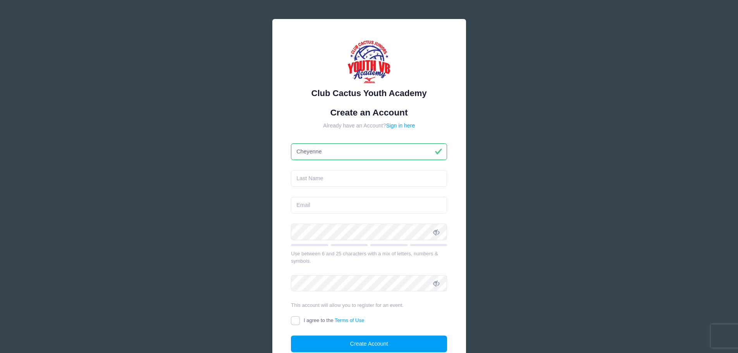
type input "Cheyenne"
type input "[PERSON_NAME]"
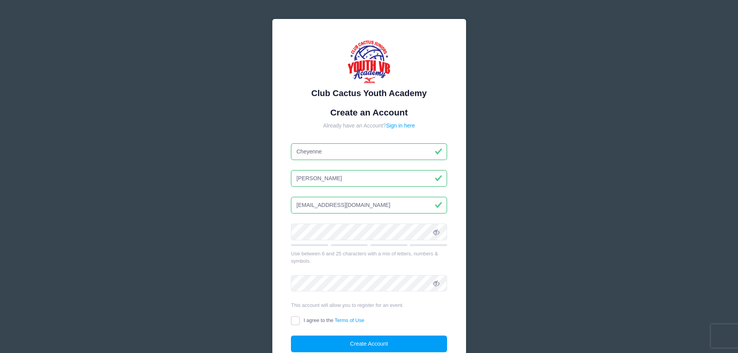
type input "[EMAIL_ADDRESS][DOMAIN_NAME]"
click at [294, 319] on input "I agree to the Terms of Use" at bounding box center [295, 320] width 9 height 9
checkbox input "true"
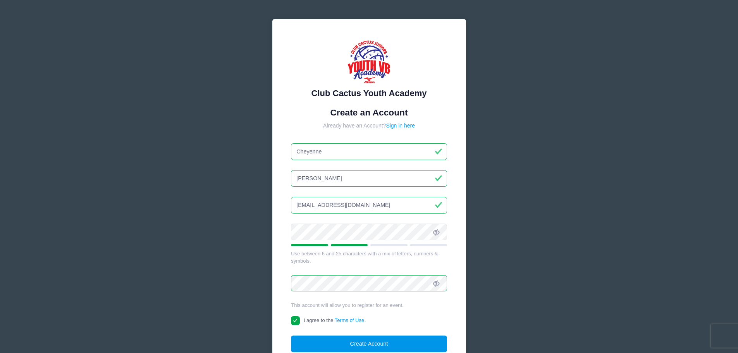
click at [314, 338] on button "Create Account" at bounding box center [369, 343] width 156 height 17
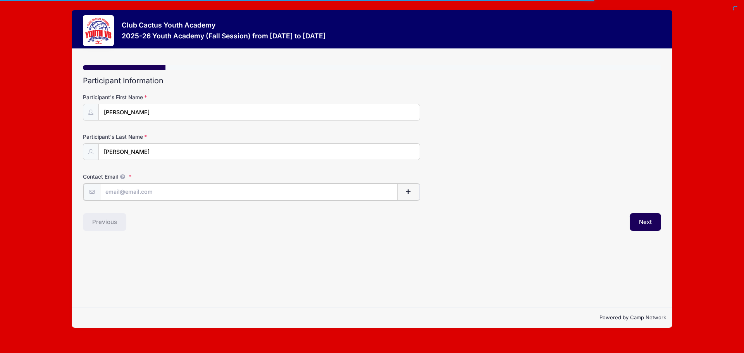
click at [138, 196] on input "Contact Email" at bounding box center [249, 192] width 298 height 17
type input "cmfcraigen@gmail.com"
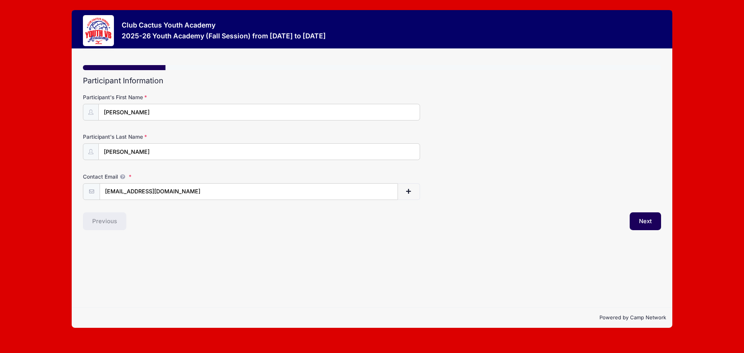
click at [184, 231] on div "Step 1 /7 Step 1 Step 2 Step 3 Step 4 Step 5 Policies Summary Participant Infor…" at bounding box center [372, 178] width 600 height 258
click at [258, 227] on div "Previous" at bounding box center [225, 221] width 293 height 18
click at [642, 222] on button "Next" at bounding box center [645, 221] width 31 height 18
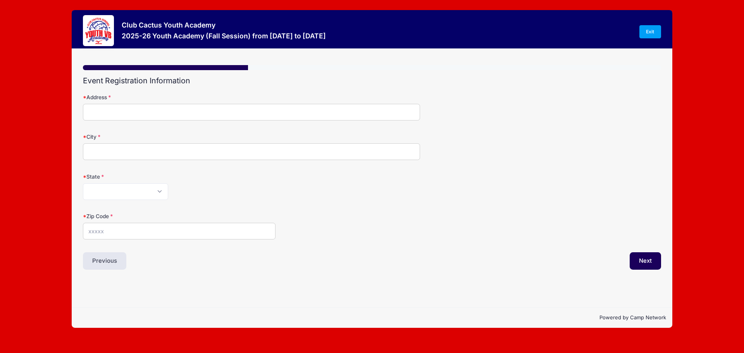
click at [127, 110] on input "Address" at bounding box center [251, 112] width 337 height 17
type input "[STREET_ADDRESS]"
type input "[GEOGRAPHIC_DATA]"
select select "AZ"
type input "85730"
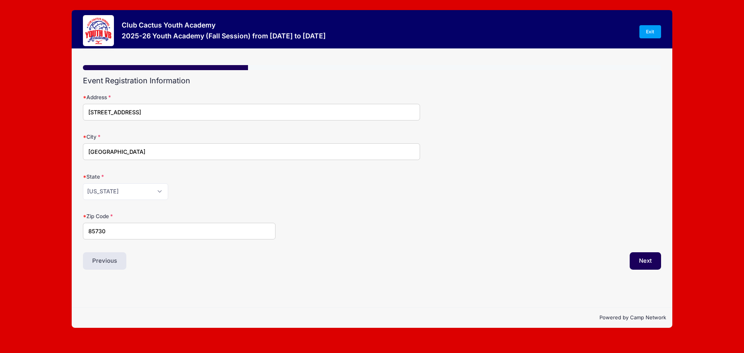
click at [337, 263] on div "Previous" at bounding box center [225, 261] width 293 height 18
click at [656, 266] on button "Next" at bounding box center [645, 261] width 31 height 18
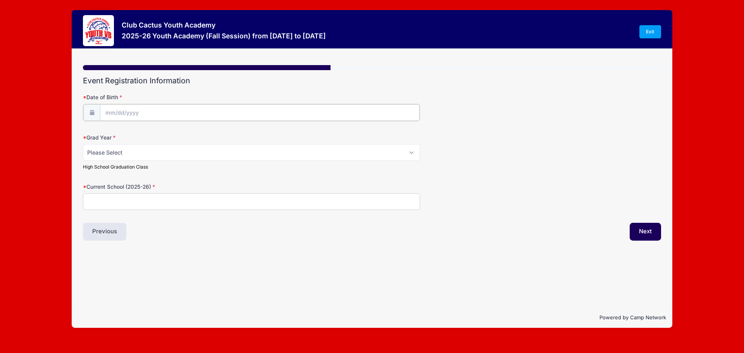
click at [167, 113] on input "Date of Birth" at bounding box center [260, 112] width 320 height 17
click at [142, 111] on input "Date of Birth" at bounding box center [260, 112] width 320 height 17
click at [127, 109] on input "Date of Birth" at bounding box center [260, 112] width 320 height 17
click at [101, 116] on input "Date of Birth" at bounding box center [260, 112] width 320 height 17
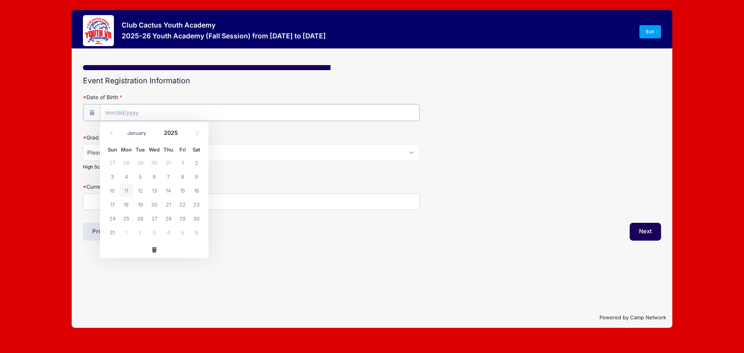
click at [105, 115] on input "Date of Birth" at bounding box center [260, 112] width 320 height 17
click at [141, 119] on input "Date of Birth" at bounding box center [260, 112] width 320 height 17
drag, startPoint x: 131, startPoint y: 118, endPoint x: 125, endPoint y: 114, distance: 7.0
click at [129, 116] on input "Date of Birth" at bounding box center [260, 112] width 320 height 17
click at [125, 114] on input "Date of Birth" at bounding box center [260, 112] width 320 height 17
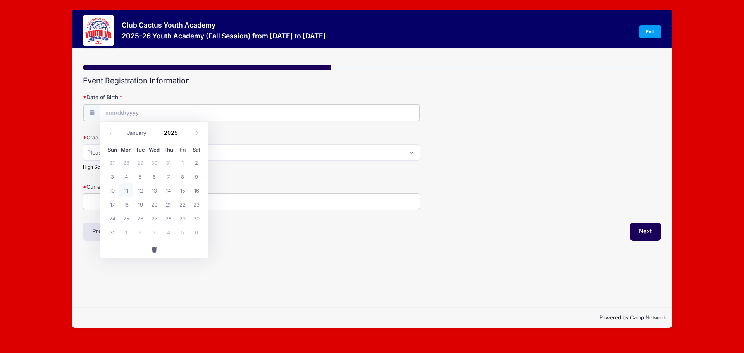
click at [195, 110] on input "Date of Birth" at bounding box center [260, 112] width 320 height 17
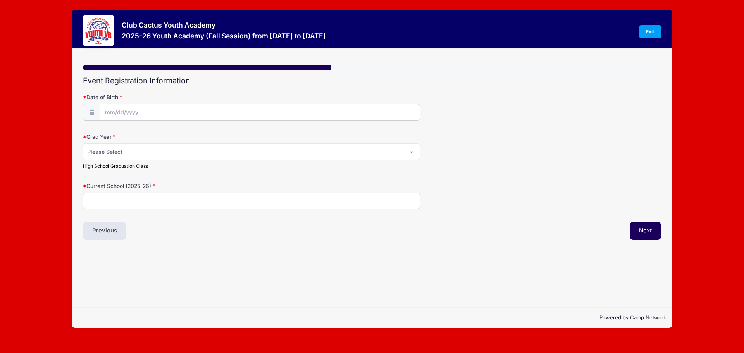
click at [194, 96] on label "Date of Birth" at bounding box center [179, 97] width 193 height 8
click at [194, 104] on input "Date of Birth" at bounding box center [260, 112] width 320 height 17
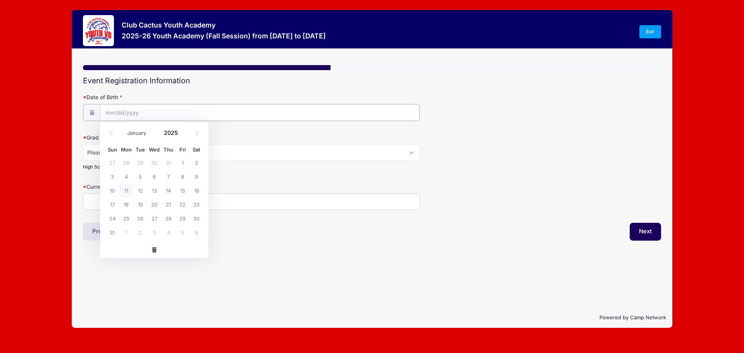
drag, startPoint x: 116, startPoint y: 111, endPoint x: 124, endPoint y: 112, distance: 7.4
click at [117, 112] on input "Date of Birth" at bounding box center [260, 112] width 320 height 17
click at [222, 112] on input "Date of Birth" at bounding box center [260, 112] width 320 height 17
click at [133, 135] on select "January February March April May June July August September October November De…" at bounding box center [140, 133] width 34 height 10
select select "9"
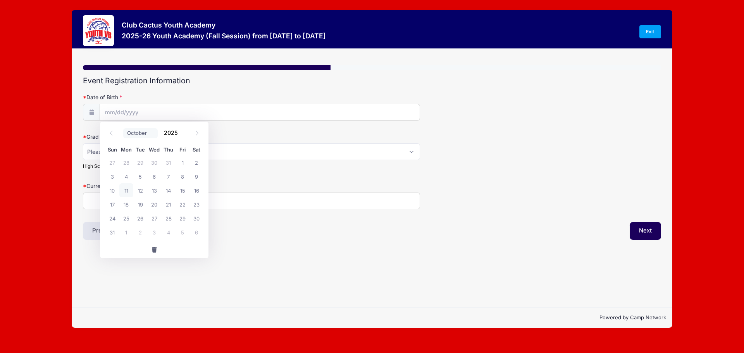
click at [123, 128] on select "January February March April May June July August September October November De…" at bounding box center [140, 133] width 34 height 10
click at [142, 191] on span "14" at bounding box center [140, 190] width 14 height 14
type input "10/14/2025"
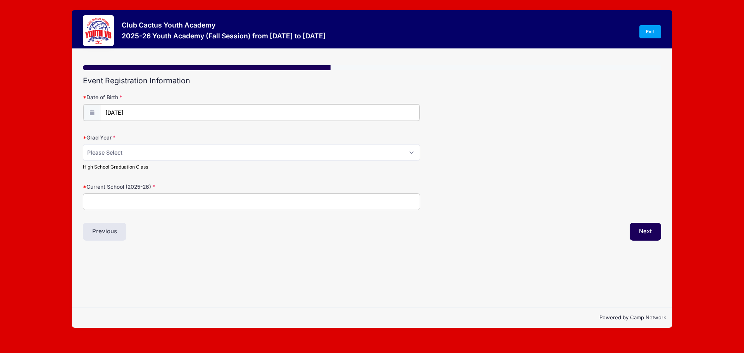
click at [143, 107] on input "10/14/2025" at bounding box center [260, 112] width 320 height 17
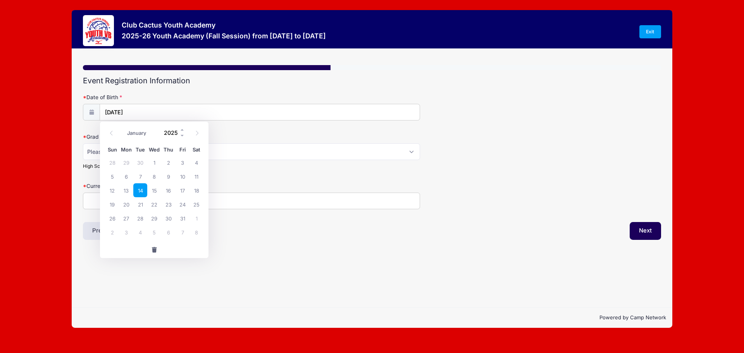
click at [178, 132] on input "2025" at bounding box center [172, 133] width 25 height 12
click at [182, 134] on span at bounding box center [182, 136] width 5 height 6
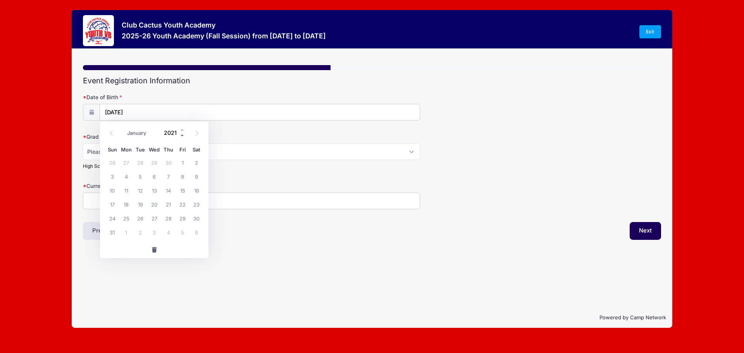
click at [182, 134] on span at bounding box center [182, 136] width 5 height 6
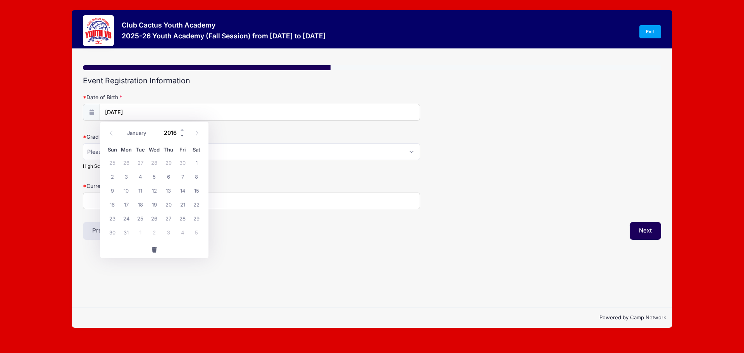
click at [182, 134] on span at bounding box center [182, 136] width 5 height 6
type input "2014"
click at [145, 190] on span "14" at bounding box center [140, 190] width 14 height 14
type input "10/14/2014"
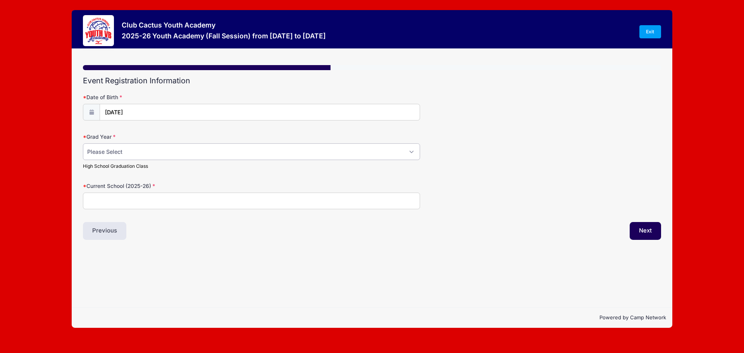
click at [144, 155] on select "Please Select 2029 2030 2031 2032 2033 2034 2035 2036 2037 2038 2039 2040" at bounding box center [251, 151] width 337 height 17
select select "2033"
click at [83, 143] on select "Please Select 2029 2030 2031 2032 2033 2034 2035 2036 2037 2038 2039 2040" at bounding box center [251, 151] width 337 height 17
click at [157, 179] on form "Date of Birth 10/14/2014 Grad Year Please Select 2029 2030 2031 2032 2033 2034 …" at bounding box center [372, 151] width 578 height 116
click at [153, 200] on input "Current School (2025-26)" at bounding box center [251, 201] width 337 height 17
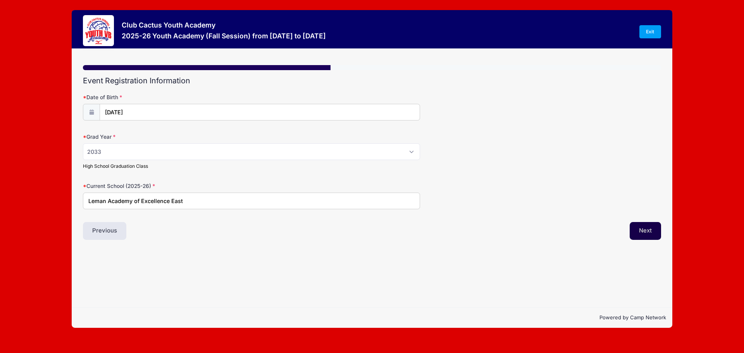
type input "Leman Academy of Excellence East"
click at [647, 232] on button "Next" at bounding box center [645, 231] width 31 height 18
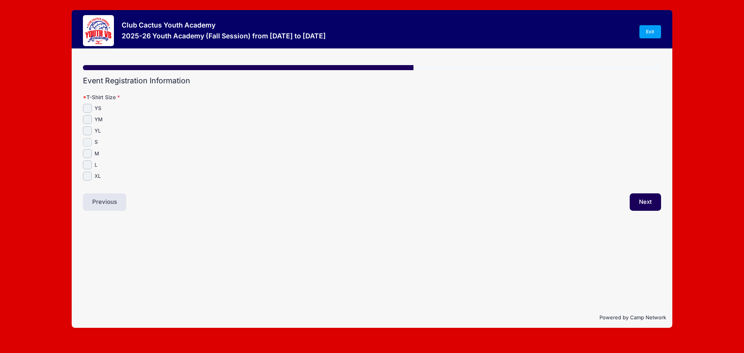
click at [85, 142] on input "S" at bounding box center [87, 142] width 9 height 9
click at [86, 143] on input "S" at bounding box center [87, 142] width 9 height 9
checkbox input "true"
click at [642, 202] on button "Next" at bounding box center [645, 202] width 31 height 18
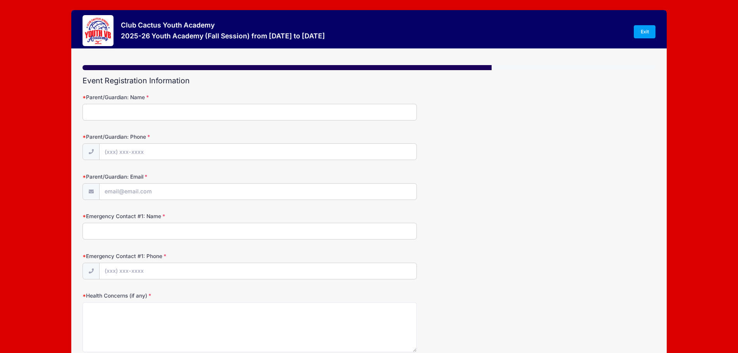
click at [146, 119] on input "Parent/Guardian: Name" at bounding box center [250, 112] width 334 height 17
type input "[PERSON_NAME]"
type input "[PHONE_NUMBER]"
click at [184, 192] on input "cmfcraigen" at bounding box center [258, 192] width 317 height 17
type input "[EMAIL_ADDRESS][DOMAIN_NAME]"
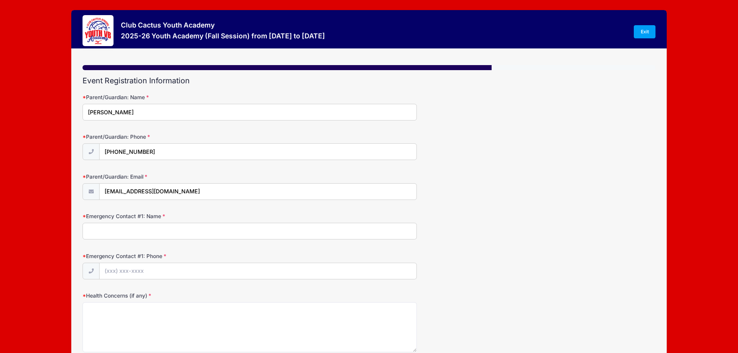
click at [165, 235] on input "Emergency Contact #1: Name" at bounding box center [250, 231] width 334 height 17
type input "5"
type input "[PERSON_NAME]"
type input "[PHONE_NUMBER]"
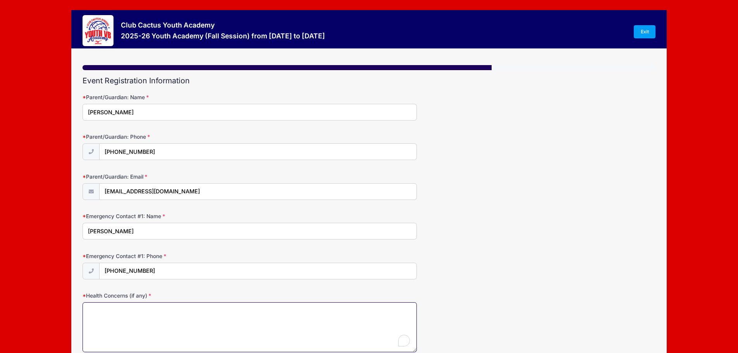
scroll to position [31, 0]
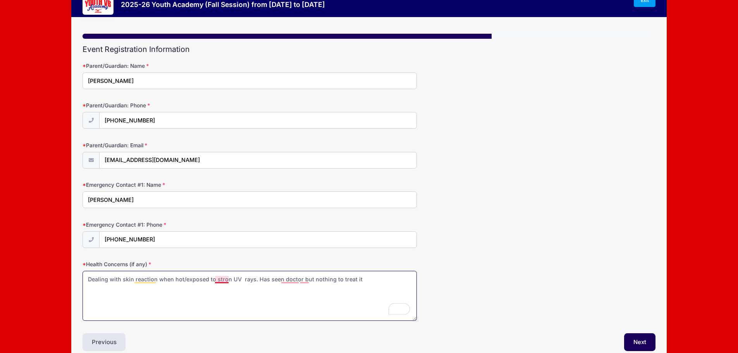
click at [217, 282] on textarea "Dealing with skin reaction when hot/exposed to stron UV rays. Has seen doctor b…" at bounding box center [250, 296] width 334 height 50
click at [294, 277] on textarea "Dealing with skin reaction when hot/exposed to strong UV rays. Has seen doctor …" at bounding box center [250, 296] width 334 height 50
click at [368, 282] on textarea "Dealing with skin reaction when hot/exposed to strong UV rays. Has seena doctor…" at bounding box center [250, 296] width 334 height 50
click at [247, 290] on textarea "Dealing with skin reactions when hot/exposed to strong UV rays. Has seen a doct…" at bounding box center [250, 296] width 334 height 50
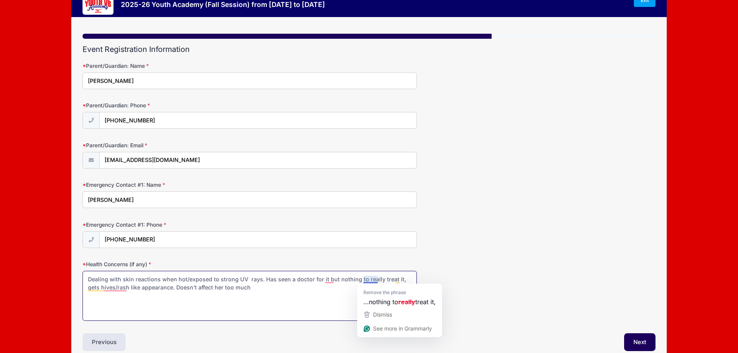
click at [327, 291] on textarea "Dealing with skin reactions when hot/exposed to strong UV rays. Has seen a doct…" at bounding box center [250, 296] width 334 height 50
click at [247, 289] on textarea "Dealing with skin reactions when hot/exposed to strong UV rays. Has seen a doct…" at bounding box center [250, 296] width 334 height 50
click at [271, 279] on textarea "Dealing with skin reactions when hot/exposed to strong UV rays. Has seen a doct…" at bounding box center [250, 296] width 334 height 50
click at [366, 281] on textarea "Dealing with skin reactions when hot/exposed to strong UV rays. She has seen a …" at bounding box center [250, 296] width 334 height 50
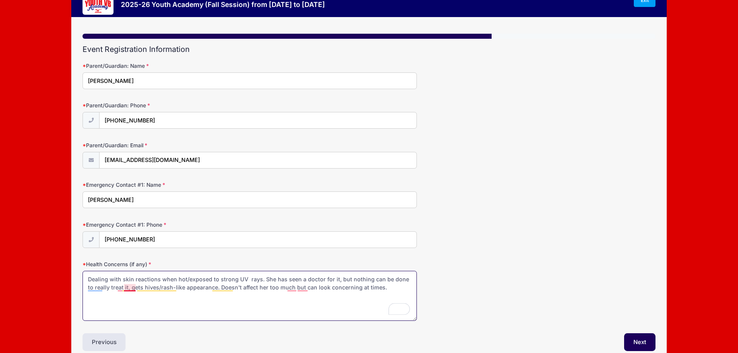
click at [125, 290] on textarea "Dealing with skin reactions when hot/exposed to strong UV rays. She has seen a …" at bounding box center [250, 296] width 334 height 50
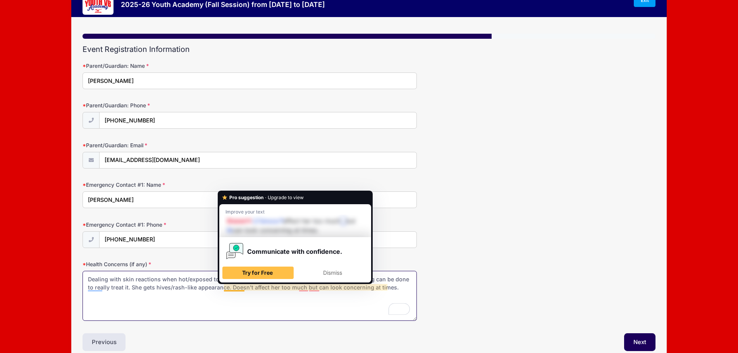
click at [220, 299] on textarea "Dealing with skin reactions when hot/exposed to strong UV rays. She has seen a …" at bounding box center [250, 296] width 334 height 50
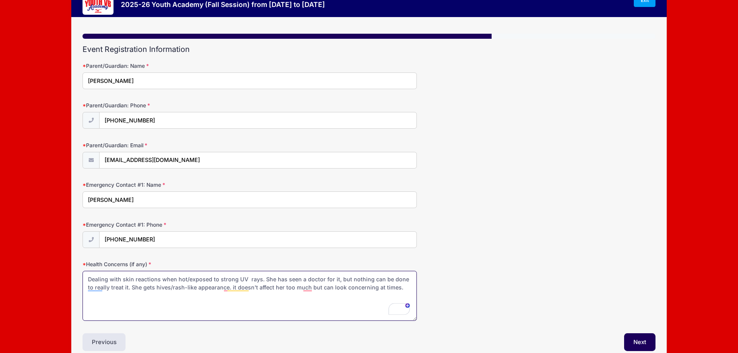
click at [303, 291] on textarea "Dealing with skin reactions when hot/exposed to strong UV rays. She has seen a …" at bounding box center [250, 296] width 334 height 50
click at [292, 285] on textarea "Dealing with skin reactions when hot/exposed to strong UV rays. She has seen a …" at bounding box center [250, 296] width 334 height 50
click at [320, 290] on textarea "Dealing with skin reactions when hot/exposed to strong UV rays. She has seen a …" at bounding box center [250, 296] width 334 height 50
click at [314, 286] on textarea "Dealing with skin reactions when hot/exposed to strong UV rays. She has seen a …" at bounding box center [250, 296] width 334 height 50
click at [319, 288] on textarea "Dealing with skin reactions when hot/exposed to strong UV rays. She has seen a …" at bounding box center [250, 296] width 334 height 50
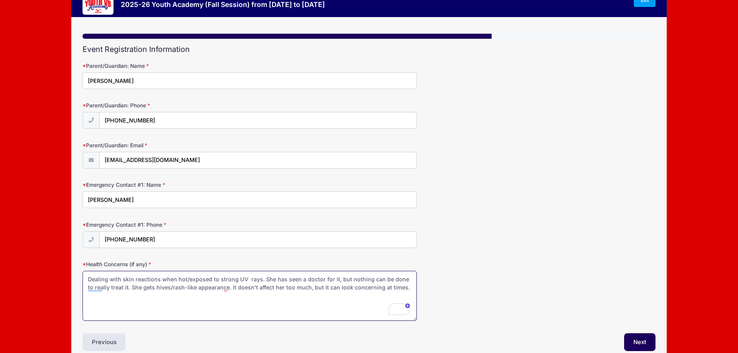
click at [404, 291] on textarea "Dealing with skin reactions when hot/exposed to strong UV rays. She has seen a …" at bounding box center [250, 296] width 334 height 50
click at [200, 297] on textarea "Dealing with skin reactions when hot/exposed to strong UV rays. She has seen a …" at bounding box center [250, 296] width 334 height 50
click at [274, 301] on textarea "Dealing with skin reactions when hot/exposed to strong UV rays. She has seen a …" at bounding box center [250, 296] width 334 height 50
click at [291, 296] on textarea "Dealing with skin reactions when hot/exposed to strong UV rays. She has seen a …" at bounding box center [250, 296] width 334 height 50
click at [105, 287] on textarea "Dealing with skin reactions when hot/exposed to strong UV rays. She has seen a …" at bounding box center [250, 296] width 334 height 50
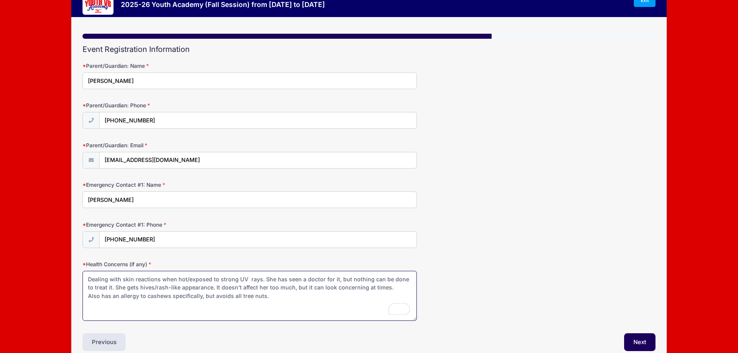
click at [278, 296] on textarea "Dealing with skin reactions when hot/exposed to strong UV rays. She has seen a …" at bounding box center [250, 296] width 334 height 50
type textarea "Dealing with skin reactions when hot/exposed to strong UV rays. She has seen a …"
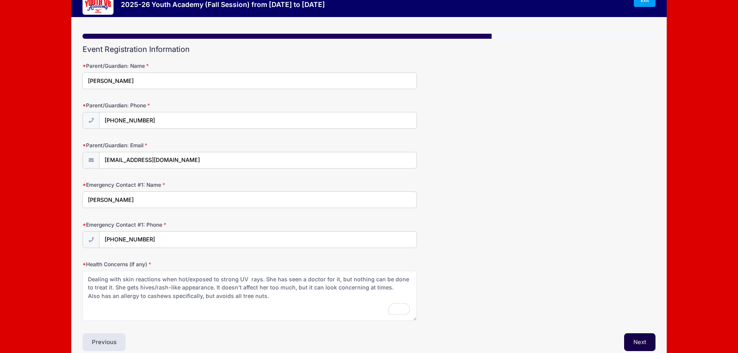
click at [637, 339] on button "Next" at bounding box center [639, 342] width 31 height 18
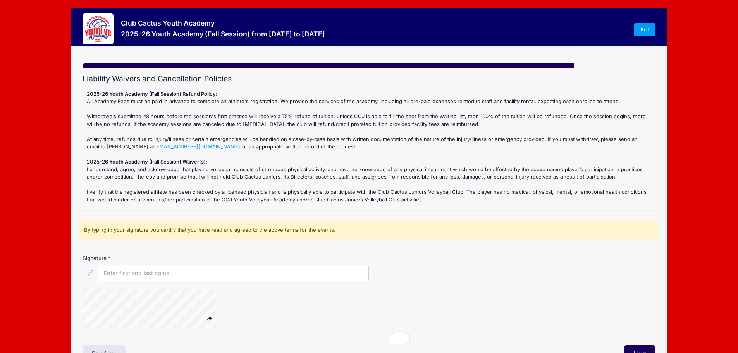
scroll to position [0, 0]
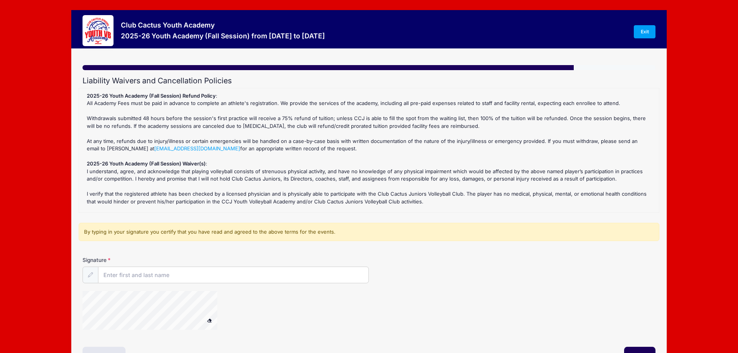
click at [95, 114] on div "2025-26 Youth Academy (Fall Session) Refund Policy : All Academy Fees must be p…" at bounding box center [369, 150] width 572 height 116
click at [130, 278] on input "Signature" at bounding box center [233, 275] width 270 height 17
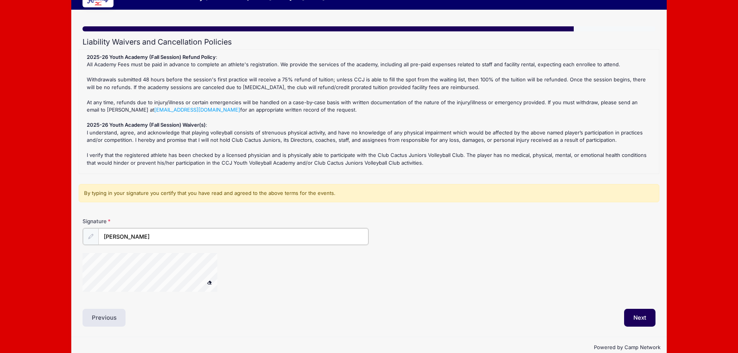
type input "[PERSON_NAME]"
click at [274, 273] on div at bounding box center [274, 272] width 382 height 41
click at [210, 282] on span at bounding box center [209, 281] width 5 height 4
click at [208, 281] on span at bounding box center [209, 281] width 5 height 4
click at [210, 280] on span at bounding box center [209, 281] width 5 height 4
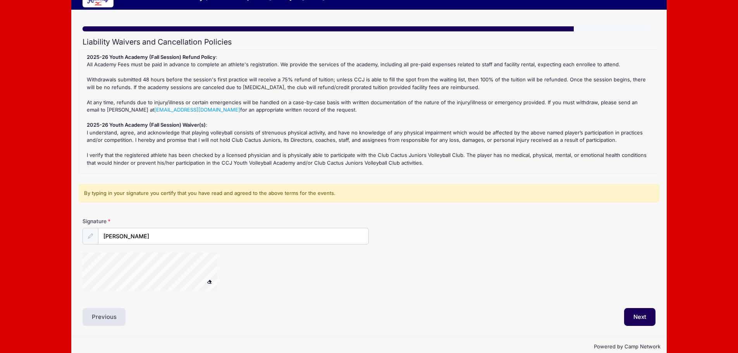
click at [208, 282] on span at bounding box center [209, 281] width 5 height 4
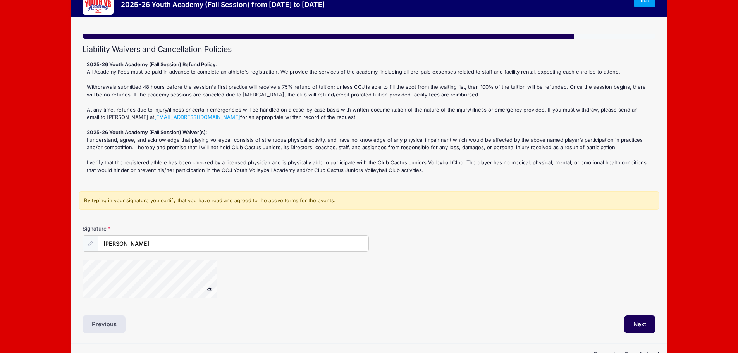
scroll to position [32, 0]
click at [209, 290] on span at bounding box center [209, 288] width 5 height 4
click at [210, 287] on span at bounding box center [209, 288] width 5 height 4
drag, startPoint x: 209, startPoint y: 287, endPoint x: 205, endPoint y: 288, distance: 4.0
click at [209, 287] on span at bounding box center [209, 288] width 5 height 4
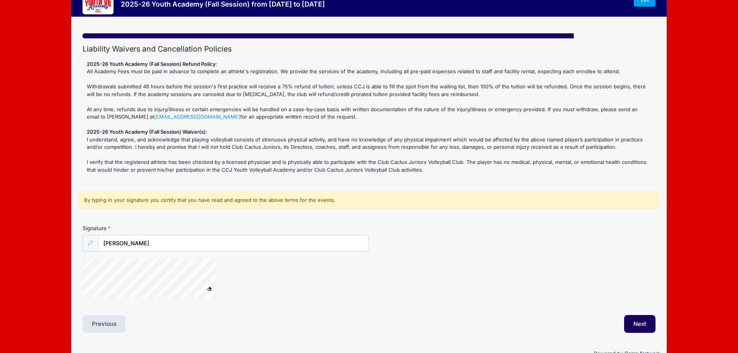
click at [210, 290] on button at bounding box center [210, 289] width 14 height 10
click at [210, 288] on span at bounding box center [209, 288] width 5 height 4
click at [210, 287] on span at bounding box center [209, 288] width 5 height 4
click at [206, 289] on button at bounding box center [210, 289] width 14 height 10
click at [204, 288] on button at bounding box center [210, 289] width 14 height 10
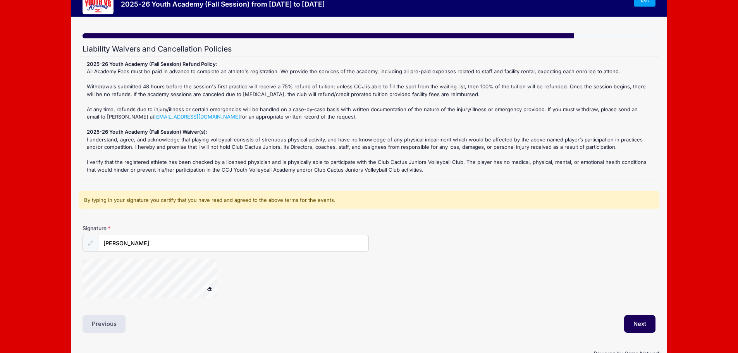
drag, startPoint x: 210, startPoint y: 289, endPoint x: 112, endPoint y: 298, distance: 98.5
click at [210, 289] on span at bounding box center [209, 288] width 5 height 4
click at [207, 287] on span at bounding box center [209, 288] width 5 height 4
click at [634, 329] on button "Next" at bounding box center [639, 324] width 31 height 18
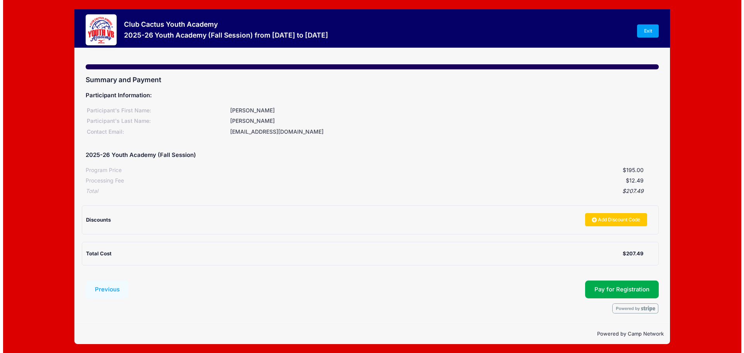
scroll to position [0, 0]
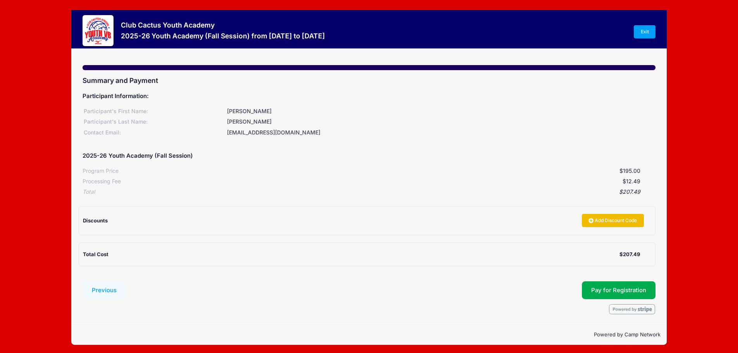
click at [594, 222] on link "Add Discount Code" at bounding box center [613, 220] width 62 height 13
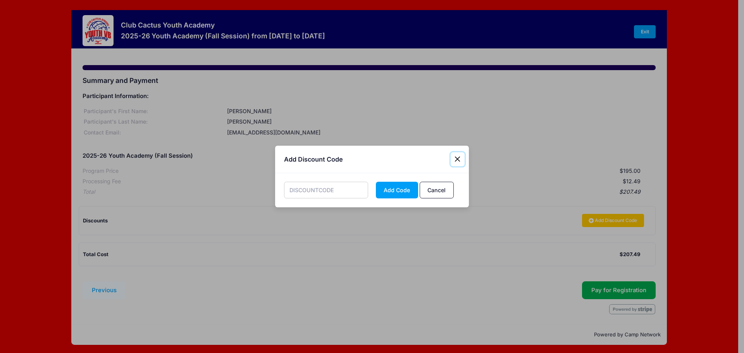
click at [458, 158] on button "Close" at bounding box center [458, 159] width 14 height 14
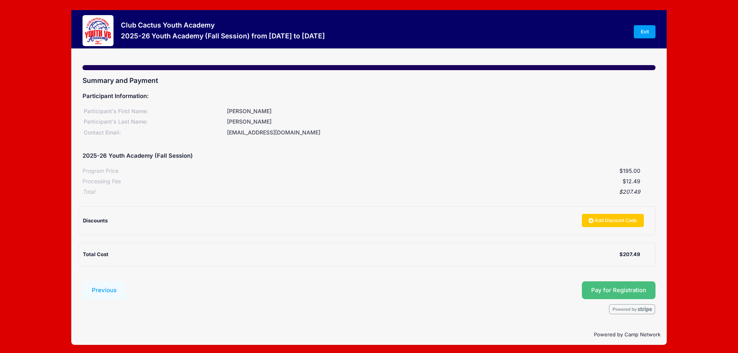
click at [595, 293] on span "Pay for Registration" at bounding box center [618, 290] width 55 height 7
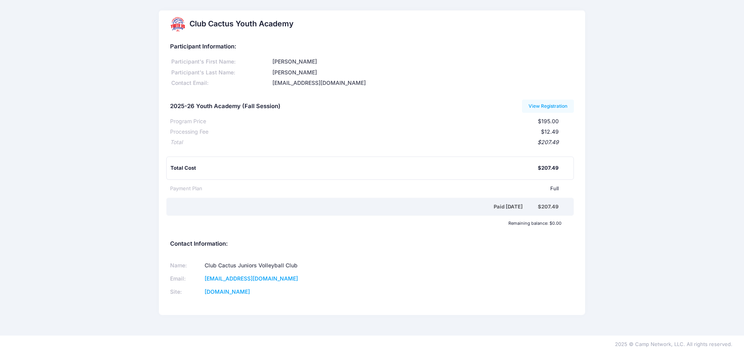
click at [142, 267] on div "Club Cactus Youth Academy Participant Information: Participant's First Name: El…" at bounding box center [372, 167] width 744 height 315
click at [540, 107] on link "View Registration" at bounding box center [548, 106] width 52 height 13
click at [534, 99] on div "2025-26 Youth Academy (Fall Session) View Registration" at bounding box center [372, 106] width 404 height 18
click at [532, 104] on link "View Registration" at bounding box center [548, 106] width 52 height 13
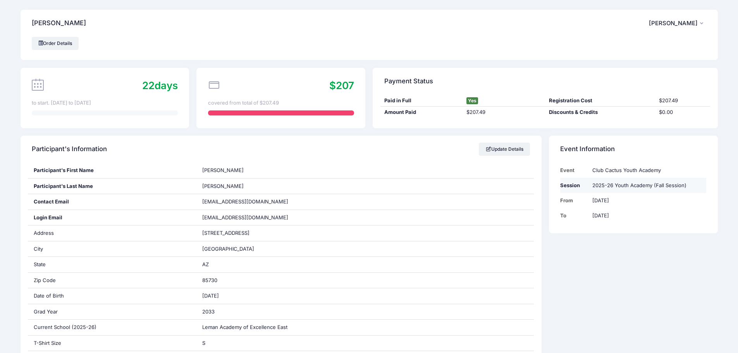
click at [604, 191] on td "2025-26 Youth Academy (Fall Session)" at bounding box center [647, 185] width 118 height 15
click at [604, 188] on td "2025-26 Youth Academy (Fall Session)" at bounding box center [647, 185] width 118 height 15
click at [566, 185] on td "Session" at bounding box center [574, 185] width 28 height 15
click at [631, 182] on td "2025-26 Youth Academy (Fall Session)" at bounding box center [647, 185] width 118 height 15
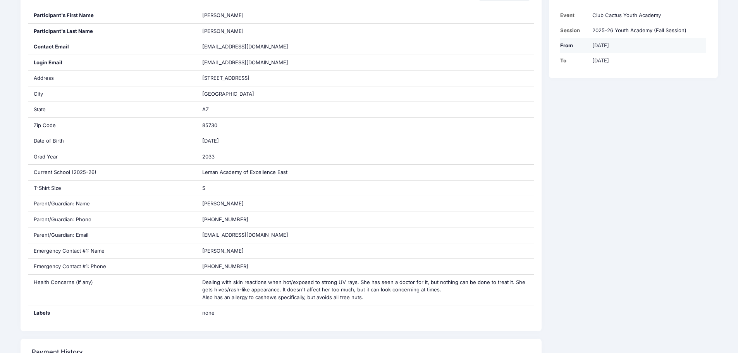
click at [596, 41] on td "Sep 3rd" at bounding box center [647, 45] width 118 height 15
click at [599, 58] on td "[DATE]" at bounding box center [647, 60] width 118 height 15
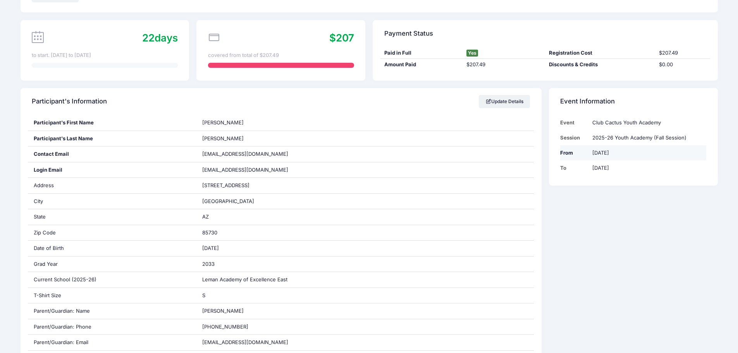
scroll to position [0, 0]
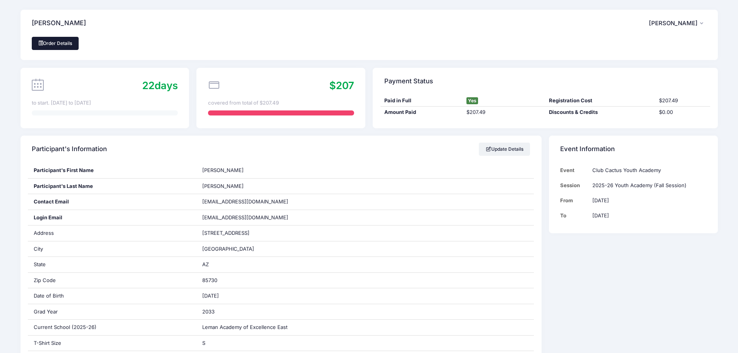
click at [62, 42] on link "Order Details" at bounding box center [55, 43] width 47 height 13
click at [696, 24] on span "[PERSON_NAME]" at bounding box center [673, 23] width 49 height 7
click at [685, 33] on div "My Account Logout" at bounding box center [657, 54] width 97 height 45
click at [678, 42] on link "My Account" at bounding box center [657, 44] width 89 height 15
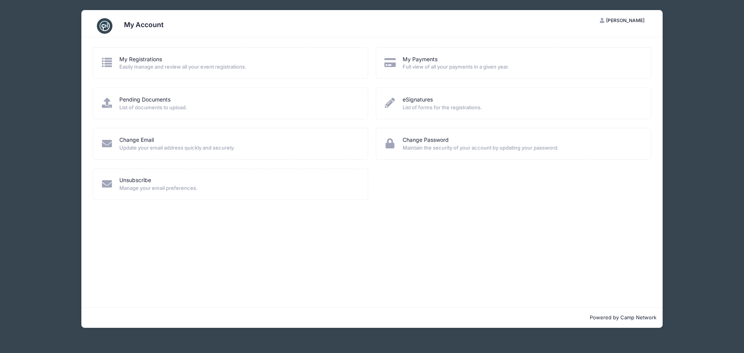
click at [142, 67] on span "Easily manage and review all your event registrations." at bounding box center [238, 67] width 238 height 8
click at [106, 63] on icon at bounding box center [107, 62] width 13 height 10
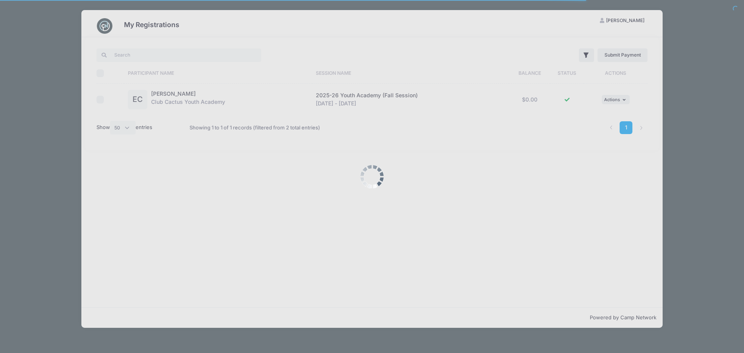
select select "50"
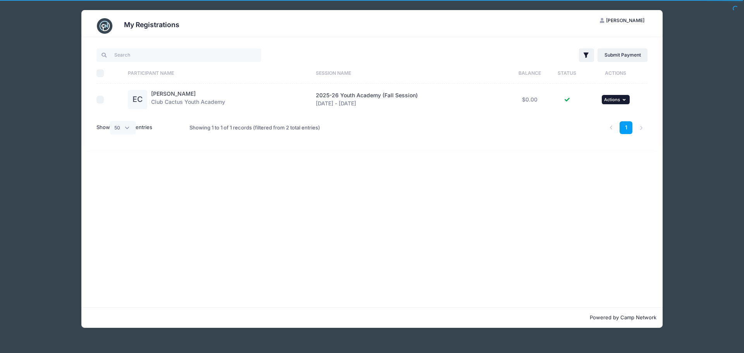
click at [628, 104] on button "... Actions" at bounding box center [616, 99] width 28 height 9
click at [478, 149] on div "Filter Filter Options Show: Current Registrations Past Registratations Pending …" at bounding box center [372, 93] width 574 height 113
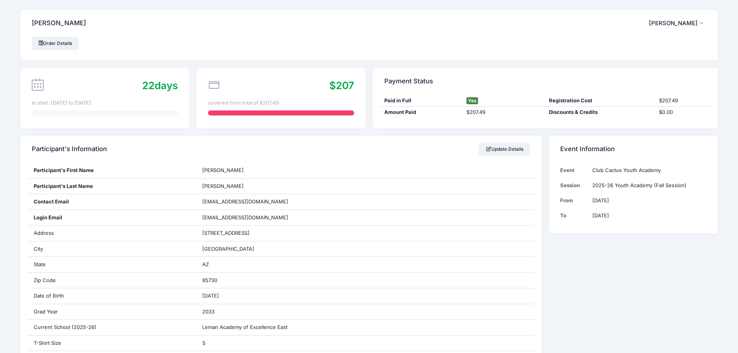
click at [669, 25] on span "[PERSON_NAME]" at bounding box center [673, 23] width 49 height 7
click at [657, 40] on link "My Account" at bounding box center [657, 44] width 89 height 15
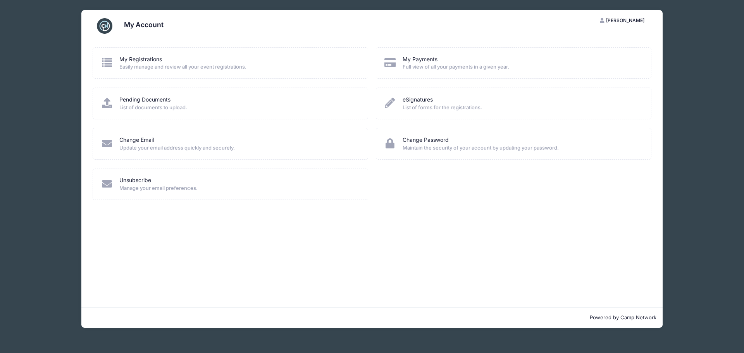
click at [105, 102] on icon at bounding box center [107, 103] width 13 height 10
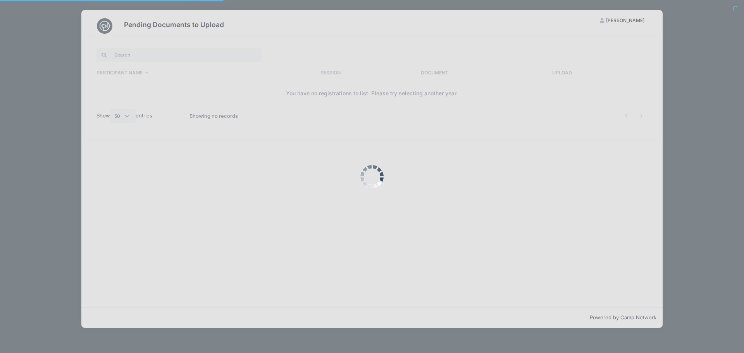
select select "50"
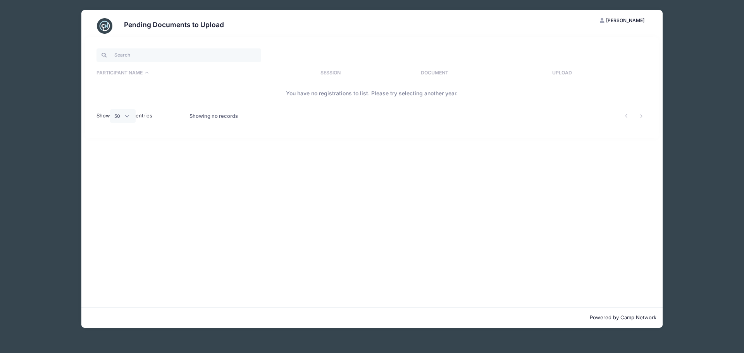
click at [139, 79] on th "Participant Name" at bounding box center [206, 73] width 220 height 20
click at [143, 76] on th "Participant Name" at bounding box center [206, 73] width 220 height 20
click at [686, 47] on div "Pending Documents to Upload CC [PERSON_NAME] My Account Logout Participant Name…" at bounding box center [371, 169] width 697 height 338
click at [55, 36] on div "Pending Documents to Upload CC [PERSON_NAME] My Account Logout Participant Name…" at bounding box center [371, 169] width 697 height 338
click at [630, 24] on button "CC [PERSON_NAME]" at bounding box center [622, 20] width 58 height 13
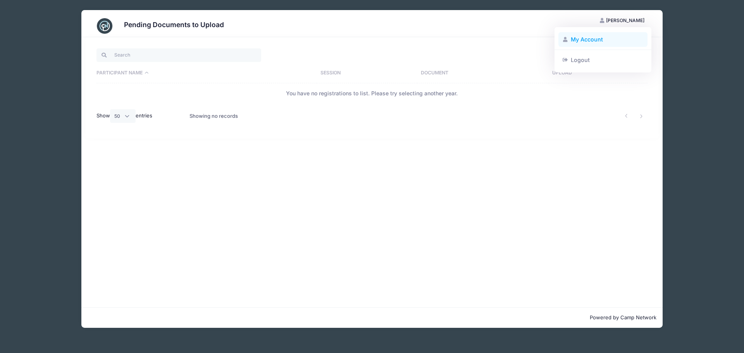
click at [589, 34] on link "My Account" at bounding box center [602, 39] width 89 height 15
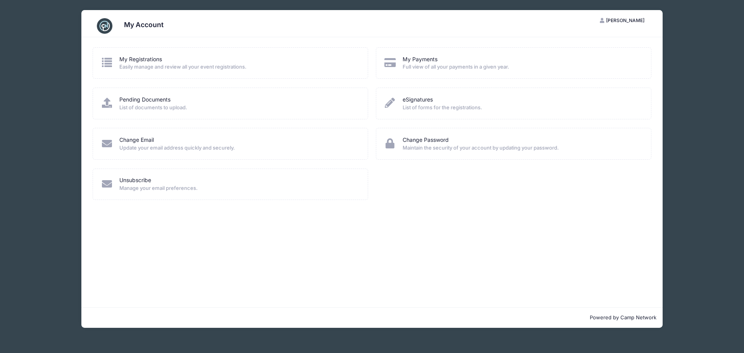
click at [104, 65] on icon at bounding box center [107, 62] width 13 height 10
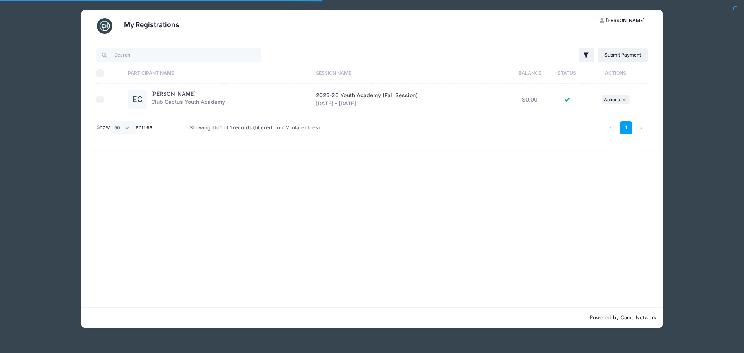
select select "50"
click at [160, 97] on div "[PERSON_NAME] Club Cactus Youth Academy" at bounding box center [188, 99] width 74 height 19
click at [97, 101] on input "checkbox" at bounding box center [100, 100] width 8 height 8
checkbox input "true"
click at [349, 94] on span "2025-26 Youth Academy (Fall Session)" at bounding box center [367, 95] width 102 height 7
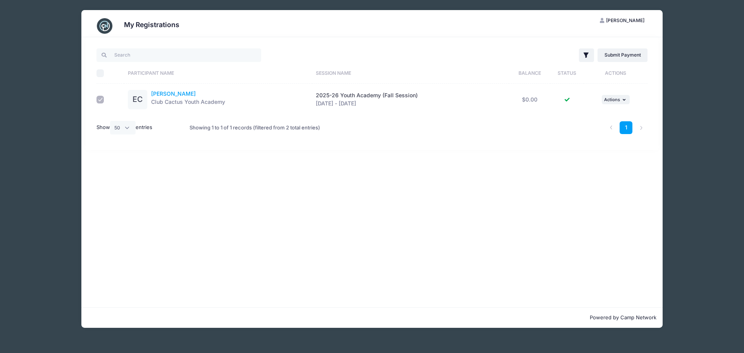
click at [167, 93] on link "[PERSON_NAME]" at bounding box center [173, 93] width 45 height 7
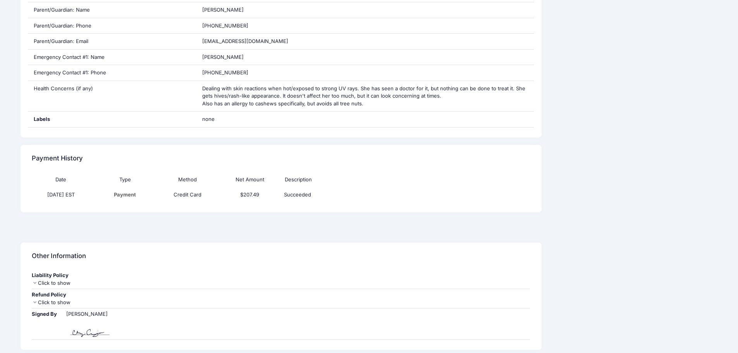
scroll to position [392, 0]
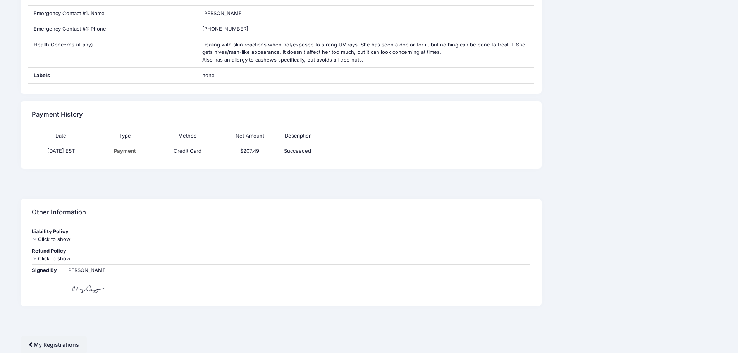
click at [35, 240] on icon at bounding box center [35, 239] width 6 height 5
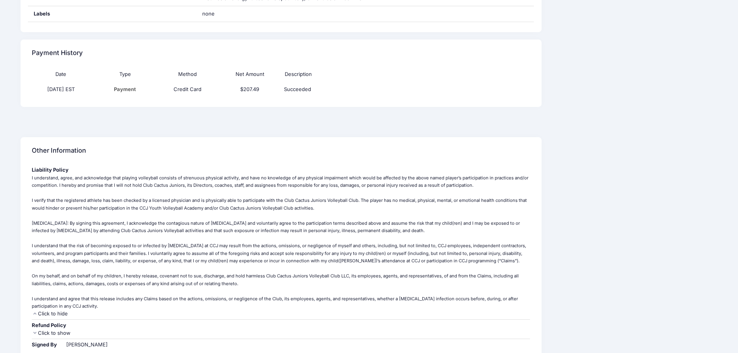
scroll to position [528, 0]
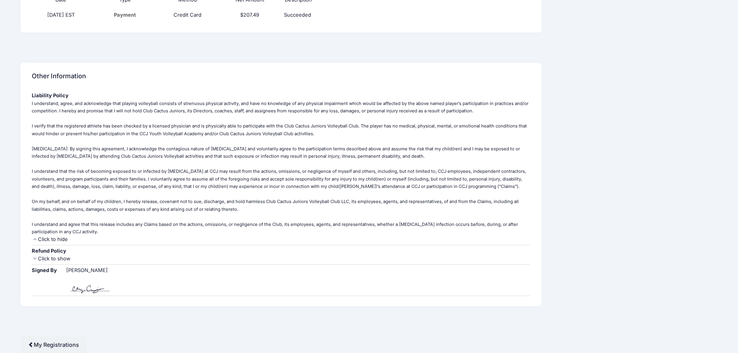
click at [34, 258] on icon at bounding box center [35, 258] width 6 height 5
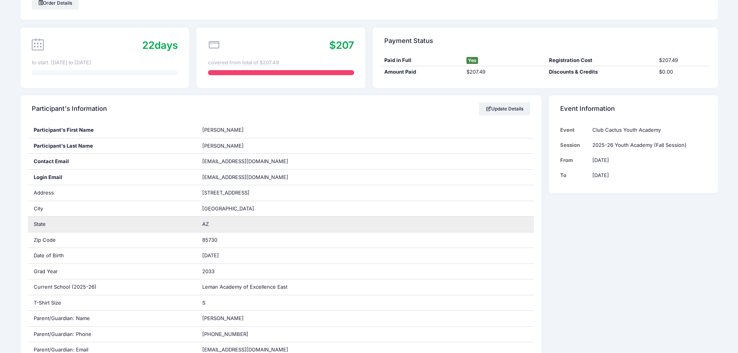
scroll to position [0, 0]
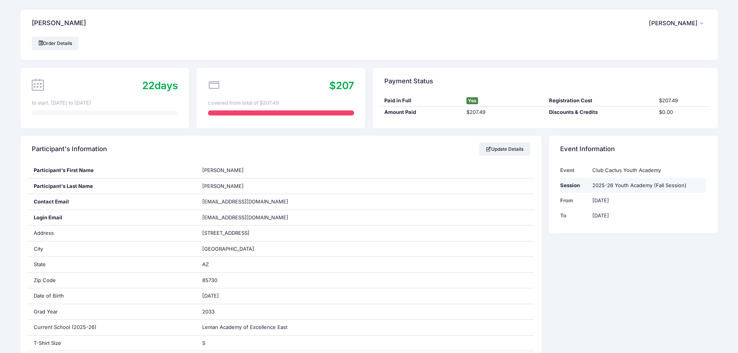
click at [625, 184] on td "2025-26 Youth Academy (Fall Session)" at bounding box center [647, 185] width 118 height 15
click at [563, 191] on td "Session" at bounding box center [574, 185] width 28 height 15
click at [566, 187] on td "Session" at bounding box center [574, 185] width 28 height 15
